Goal: Feedback & Contribution: Leave review/rating

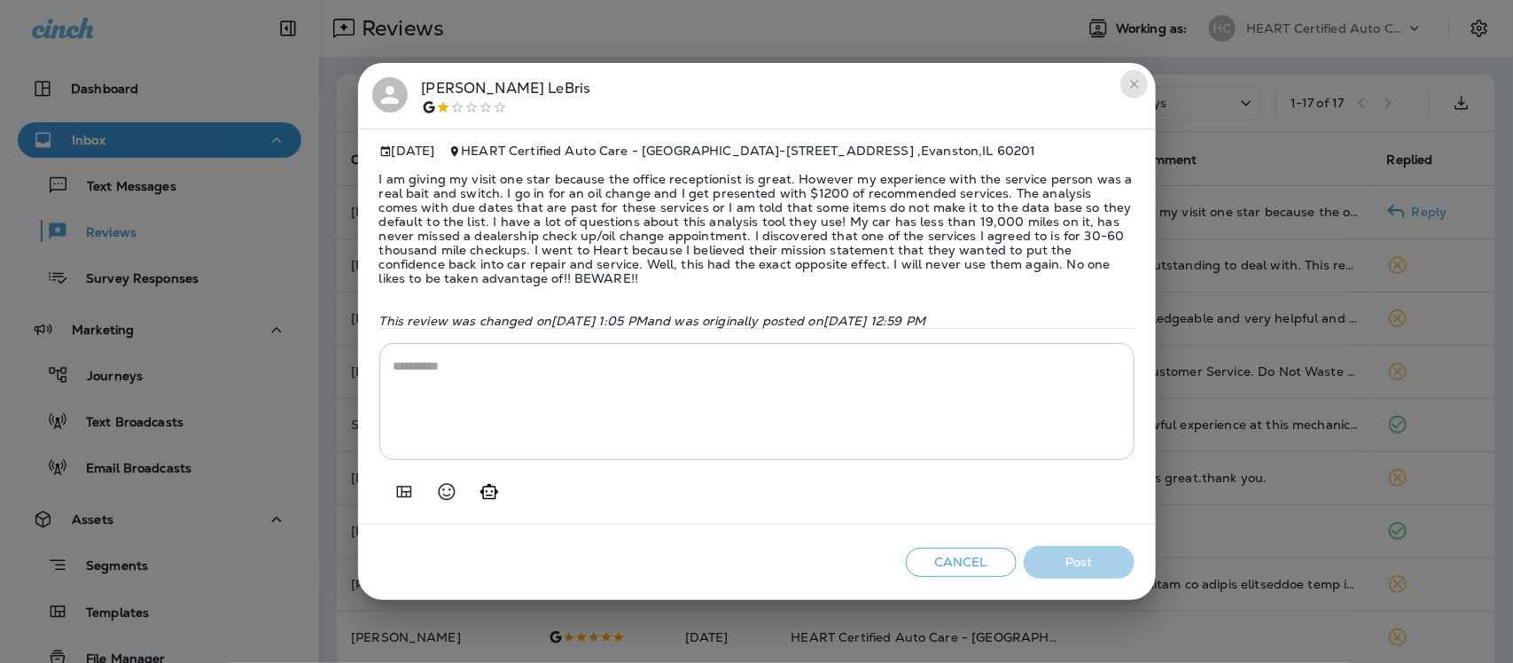
click at [1135, 78] on icon "close" at bounding box center [1135, 84] width 14 height 14
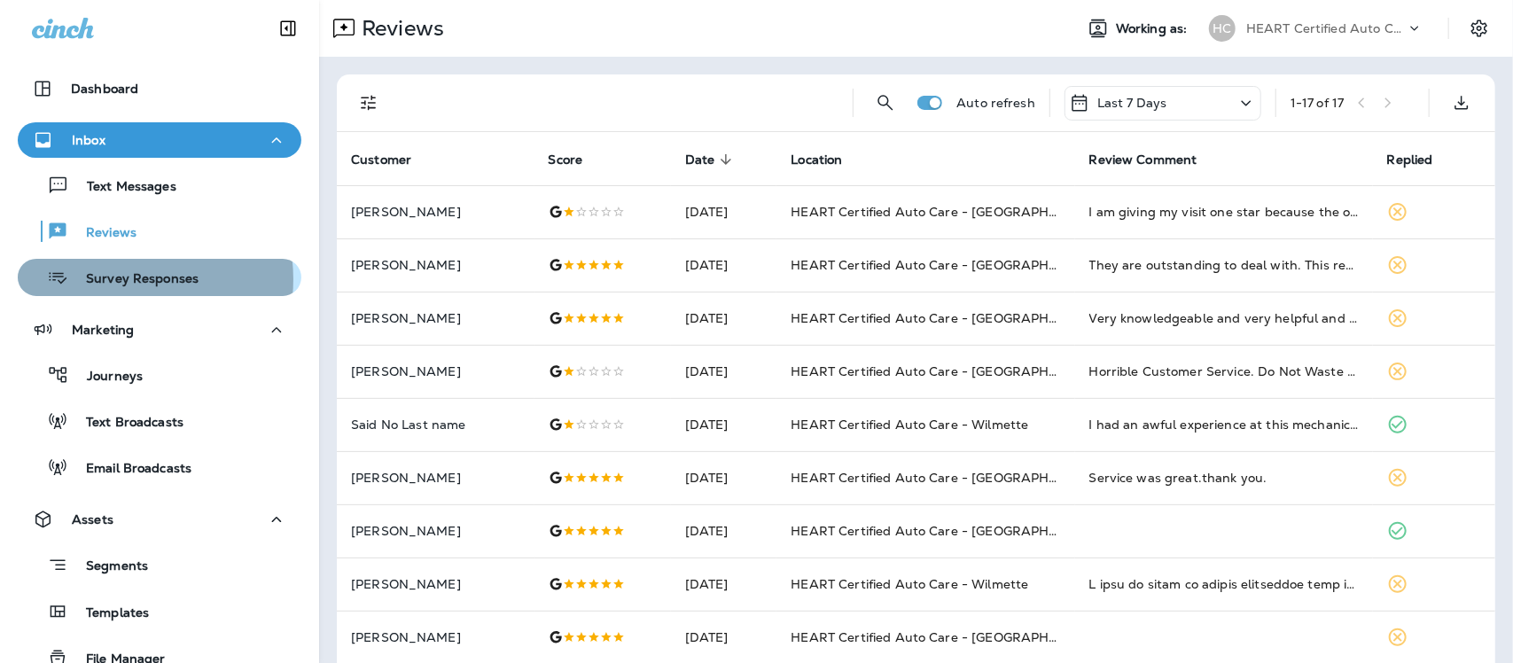
click at [124, 279] on p "Survey Responses" at bounding box center [133, 279] width 130 height 17
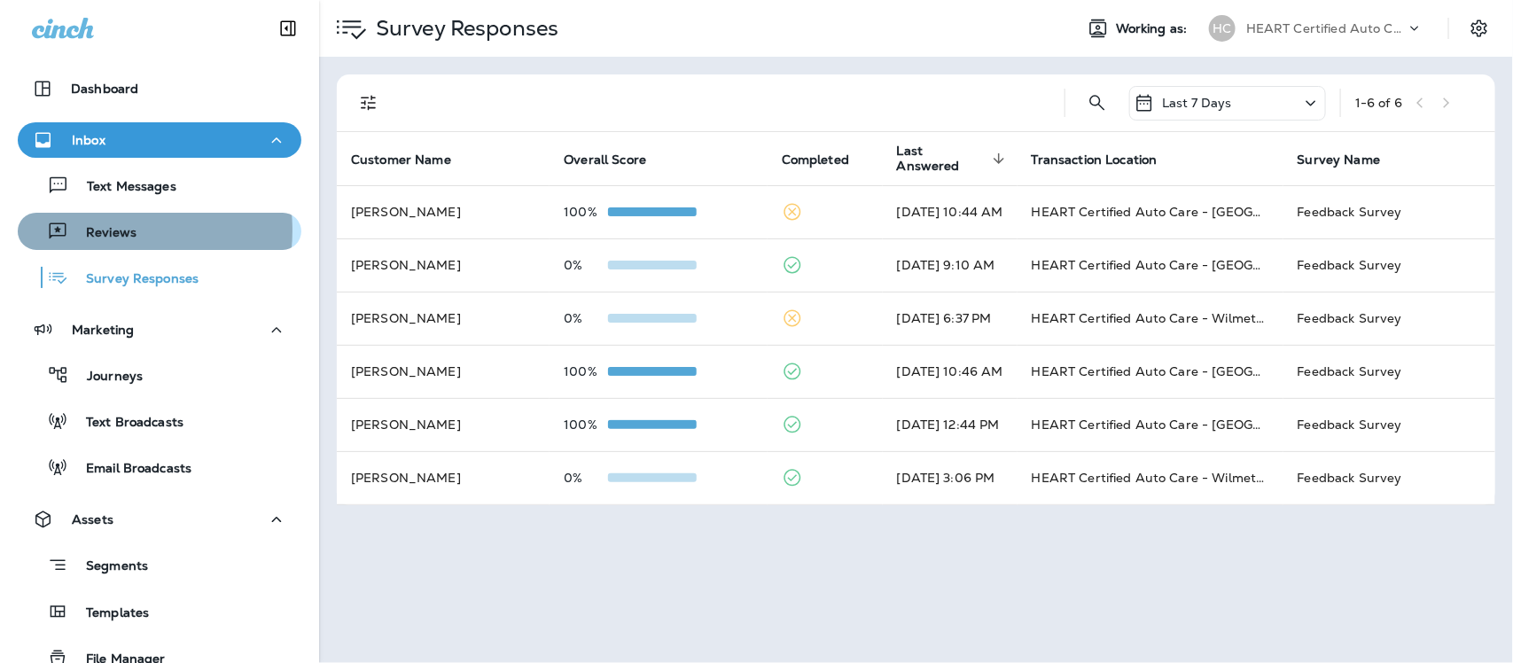
click at [99, 230] on p "Reviews" at bounding box center [102, 233] width 68 height 17
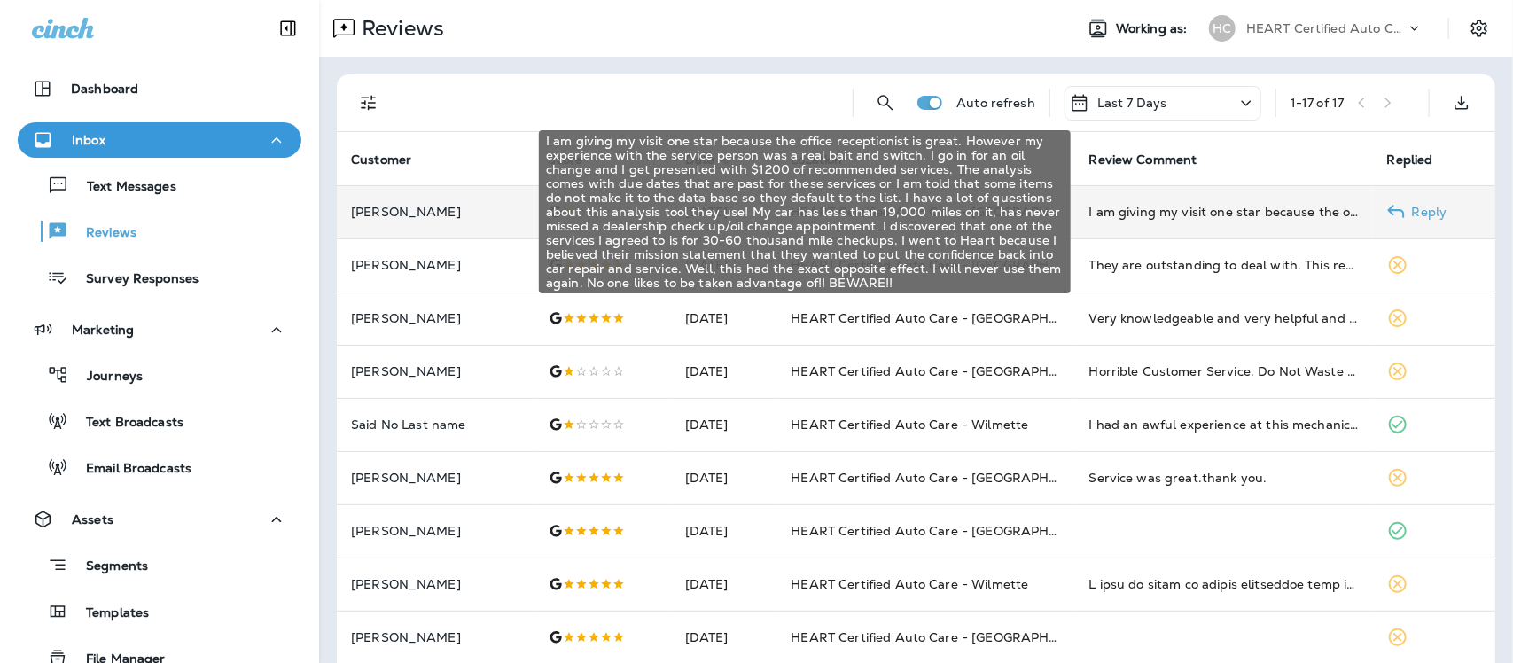
click at [1166, 217] on div "I am giving my visit one star because the office receptionist is great. However…" at bounding box center [1223, 212] width 269 height 18
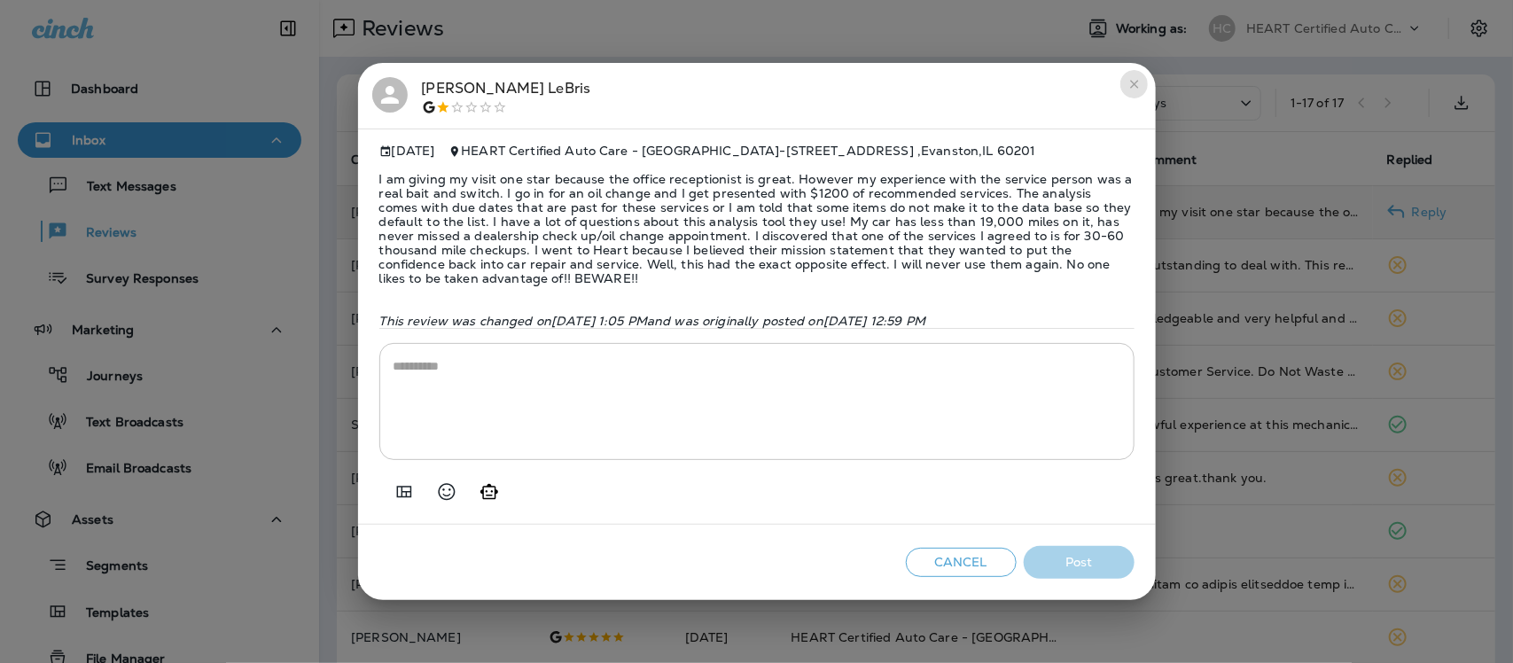
click at [1131, 81] on icon "close" at bounding box center [1134, 85] width 8 height 8
